Goal: Find specific page/section

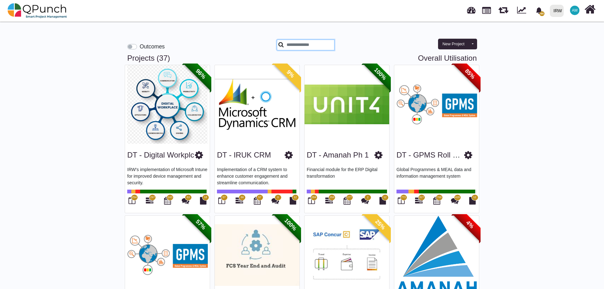
click at [288, 44] on input "text" at bounding box center [306, 45] width 58 height 11
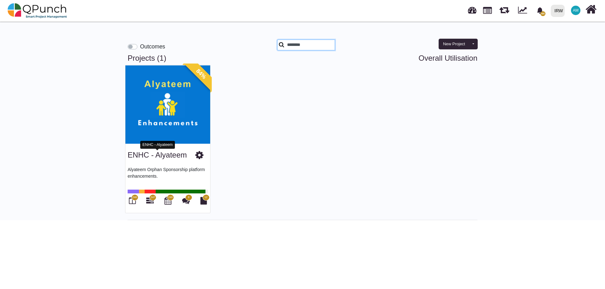
type input "********"
click at [154, 158] on link "ENHC - Alyateem" at bounding box center [157, 155] width 59 height 9
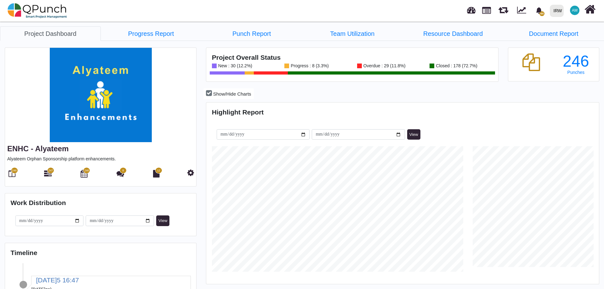
scroll to position [126, 130]
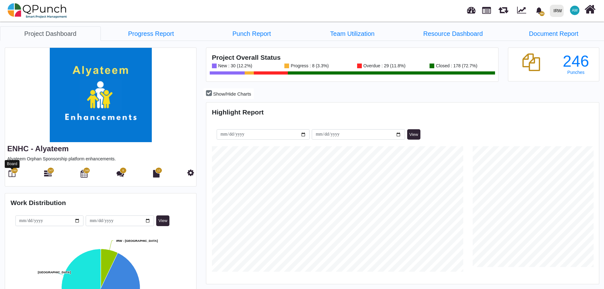
click at [9, 175] on icon at bounding box center [12, 174] width 7 height 8
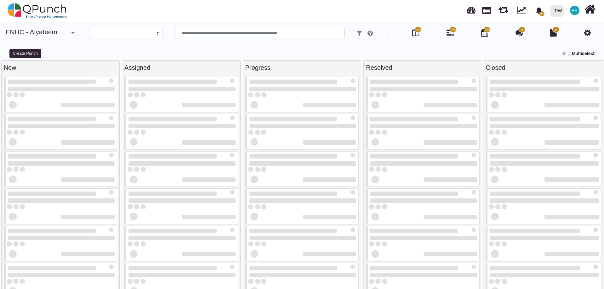
select select
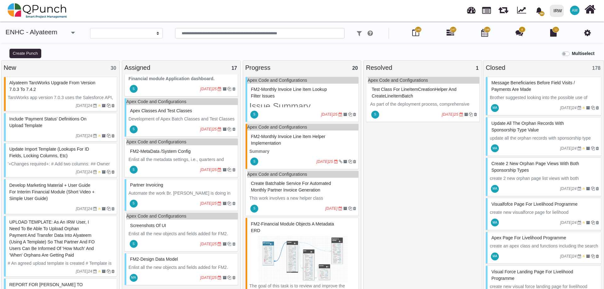
scroll to position [517, 0]
click at [188, 266] on p "Enlist all the new objects and fields added for FM2. Share the schema builder d…" at bounding box center [181, 270] width 107 height 13
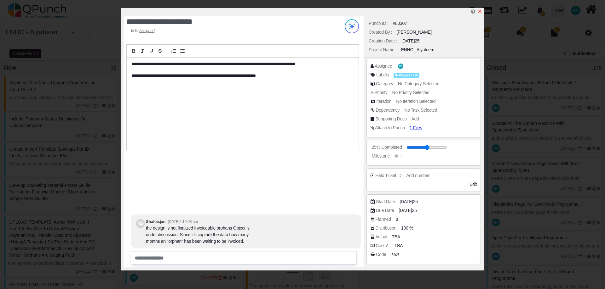
click at [480, 13] on icon "x" at bounding box center [479, 11] width 5 height 5
